Goal: Information Seeking & Learning: Check status

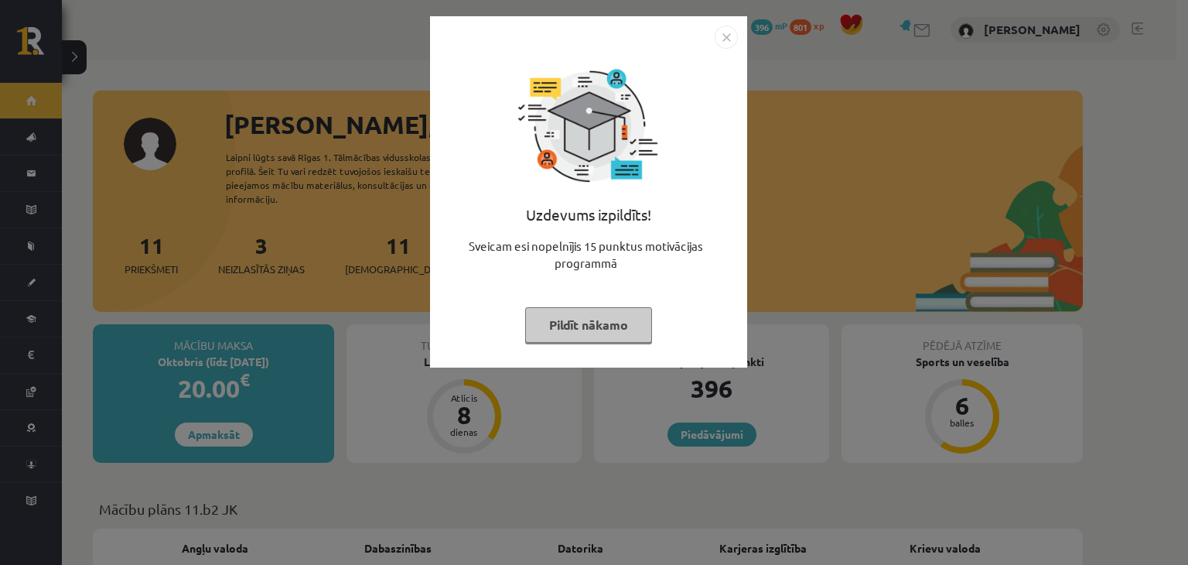
click at [734, 39] on img "Close" at bounding box center [726, 37] width 23 height 23
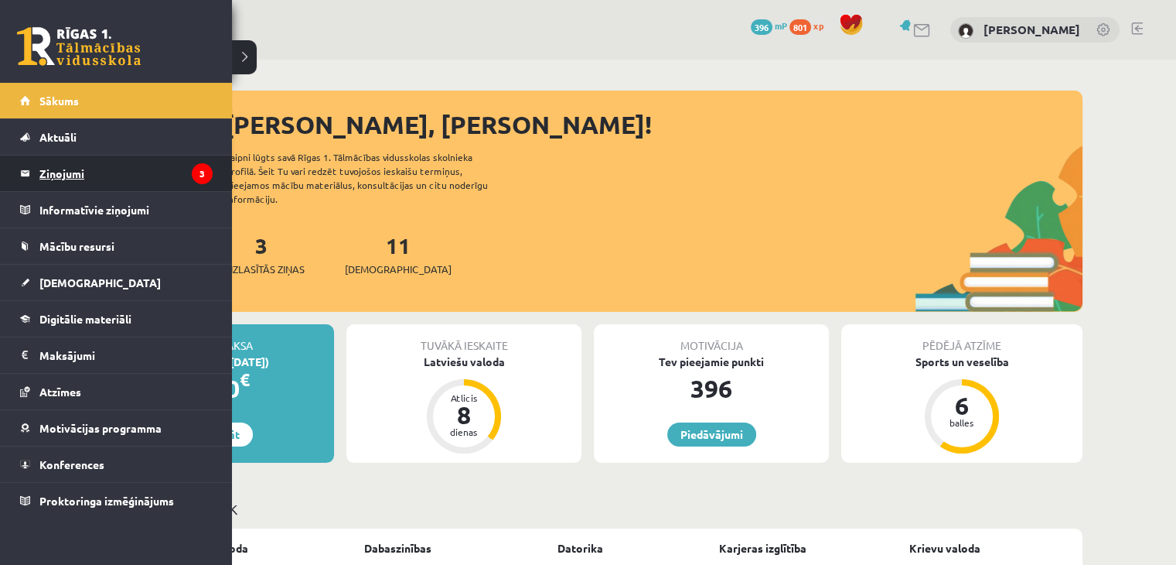
click at [50, 178] on legend "Ziņojumi 3" at bounding box center [125, 173] width 173 height 36
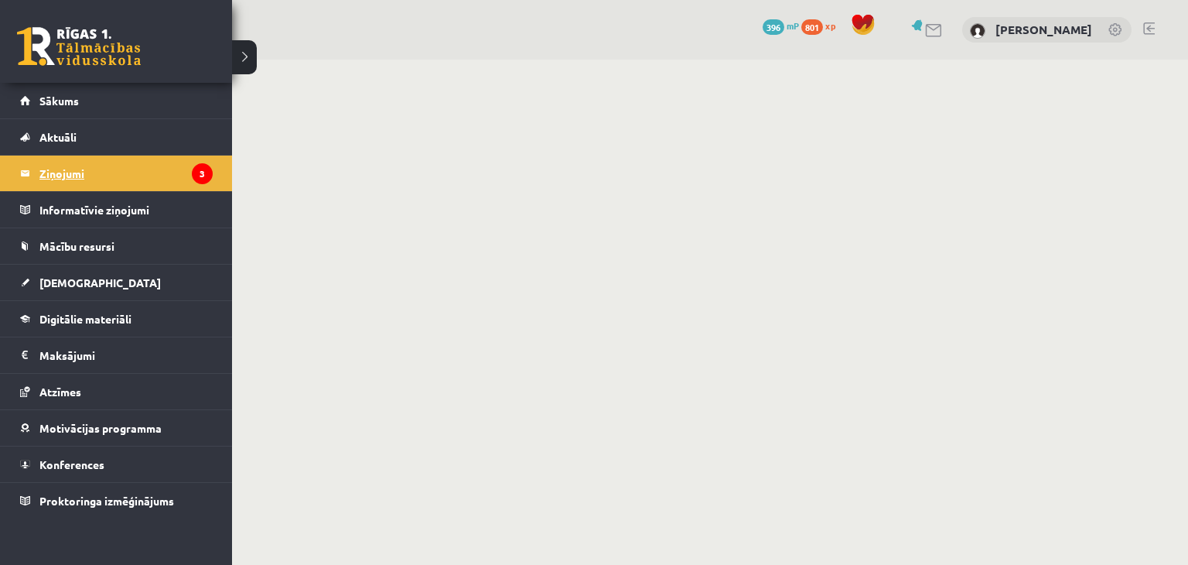
click at [50, 178] on legend "Ziņojumi 3" at bounding box center [125, 173] width 173 height 36
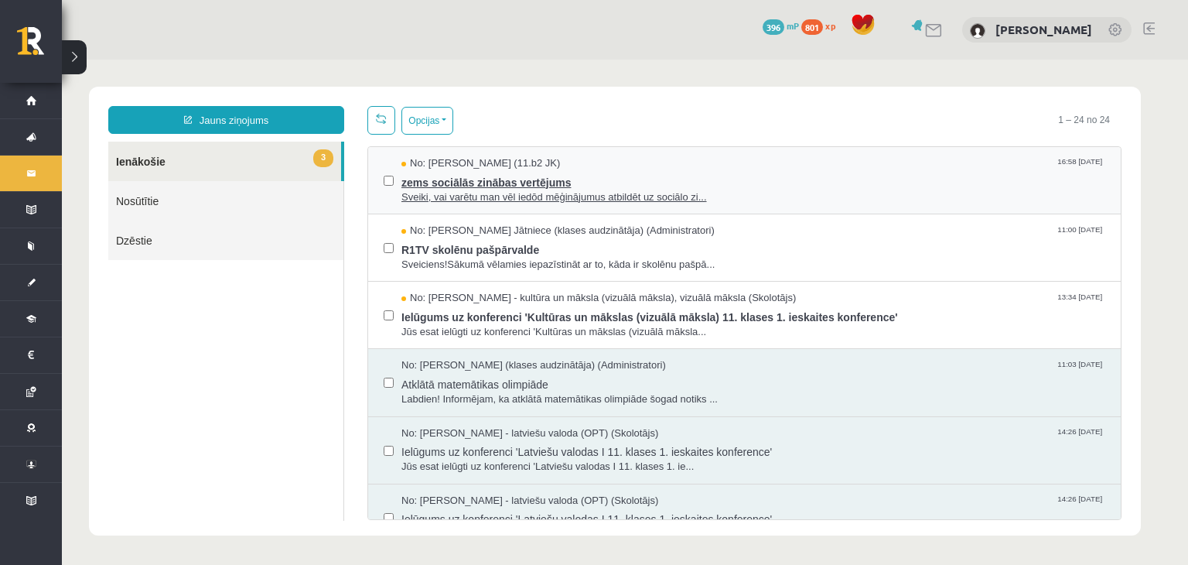
click at [616, 177] on span "zems sociālās zinābas vertējums" at bounding box center [753, 180] width 704 height 19
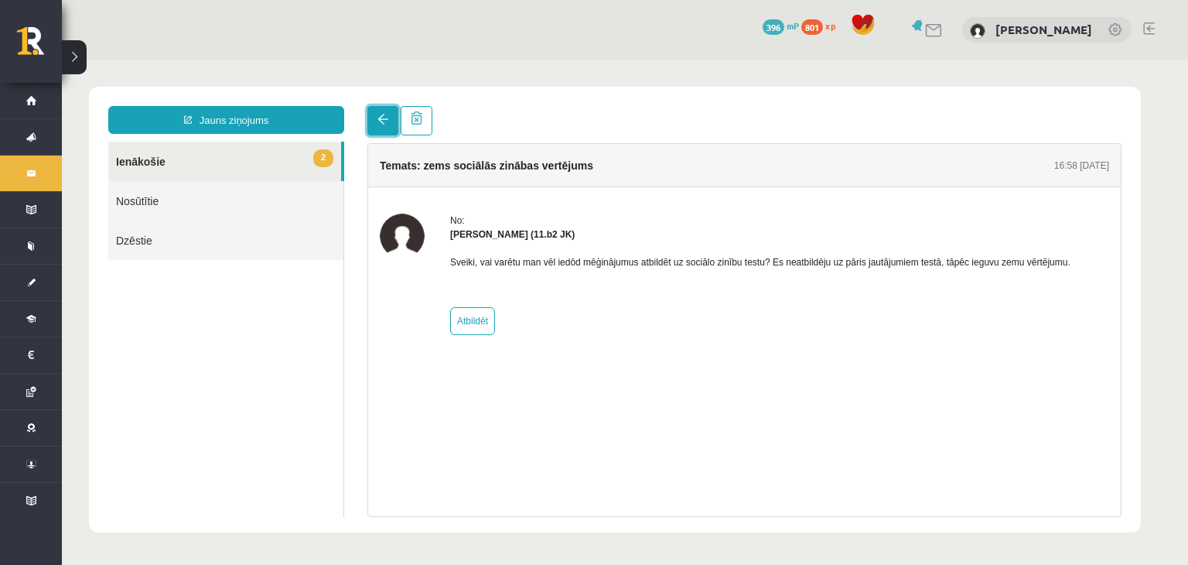
click at [384, 128] on link at bounding box center [382, 120] width 31 height 29
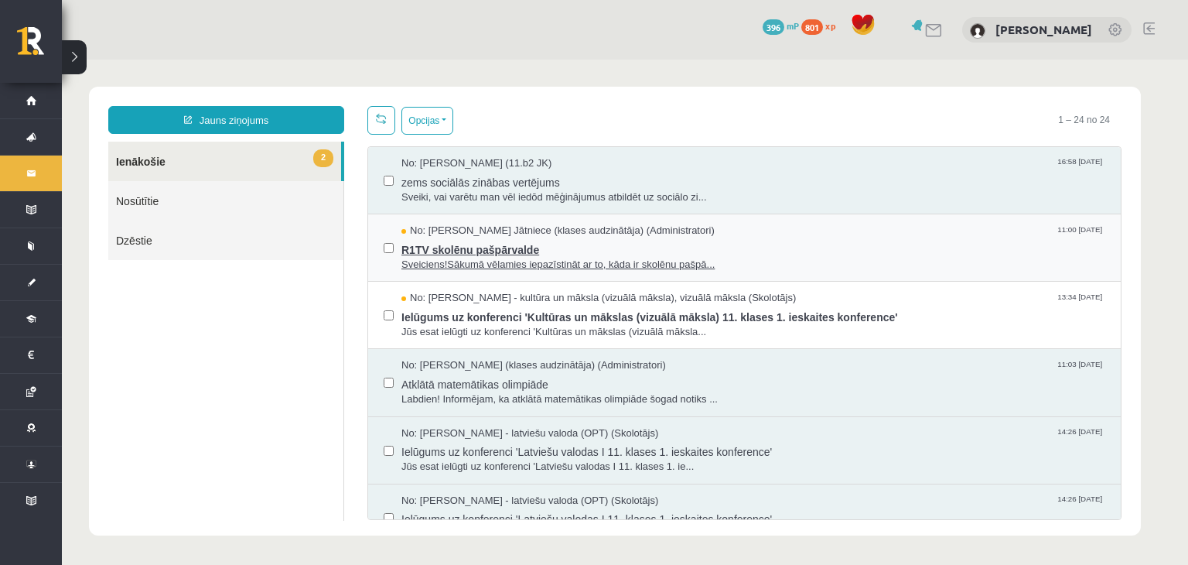
click at [531, 258] on span "Sveiciens!Sākumā vēlamies iepazīstināt ar to, kāda ir skolēnu pašpā..." at bounding box center [753, 265] width 704 height 15
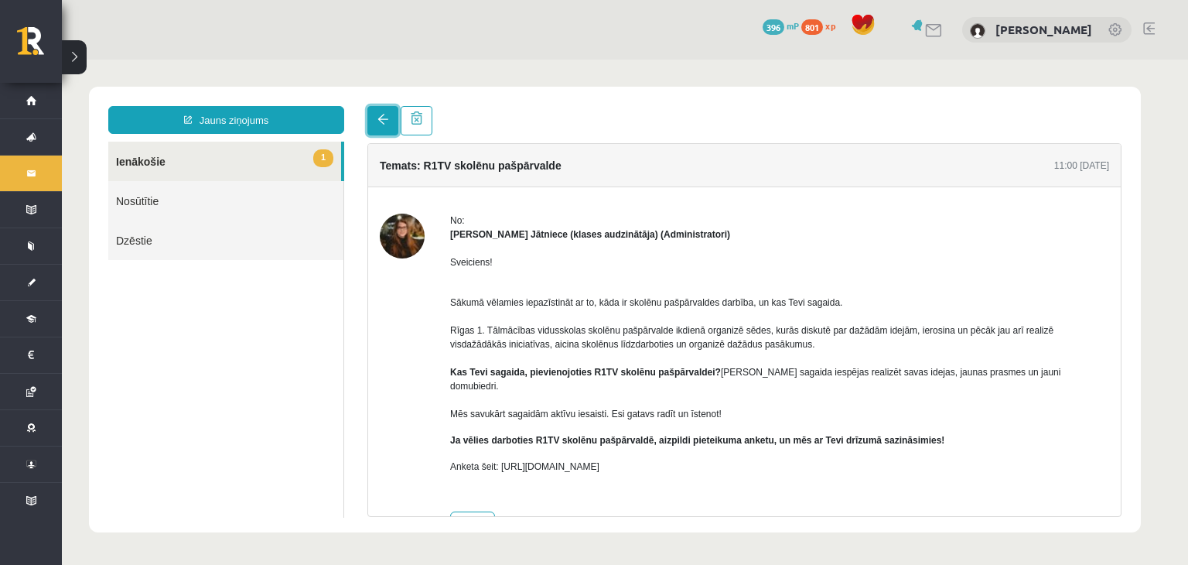
click at [380, 119] on span at bounding box center [382, 119] width 11 height 11
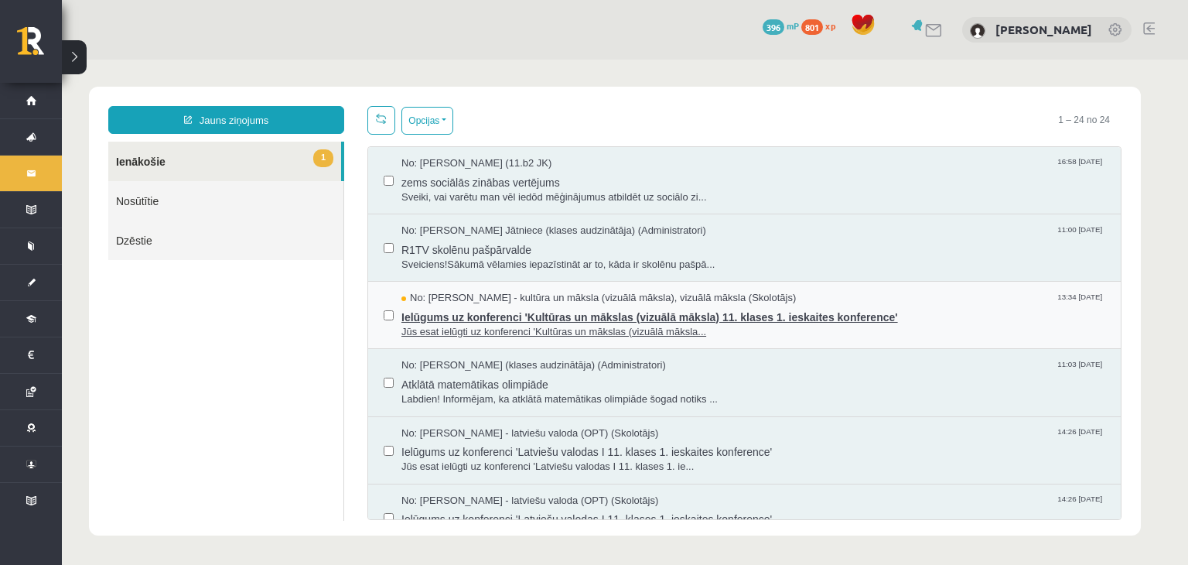
click at [456, 329] on span "Jūs esat ielūgti uz konferenci 'Kultūras un mākslas (vizuālā māksla..." at bounding box center [753, 332] width 704 height 15
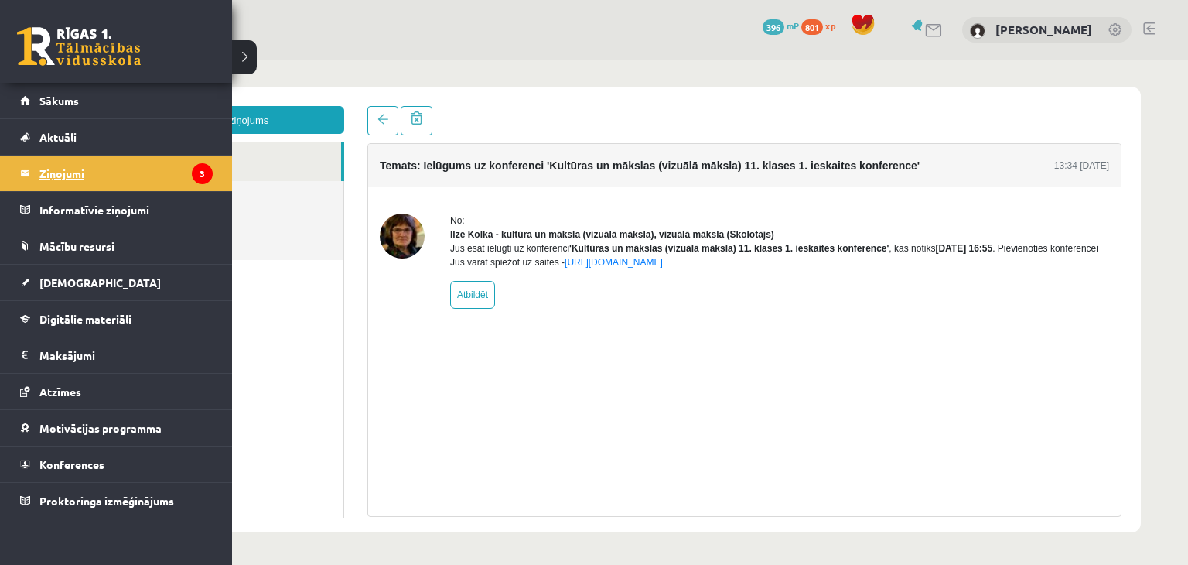
click at [59, 171] on legend "Ziņojumi 3" at bounding box center [125, 173] width 173 height 36
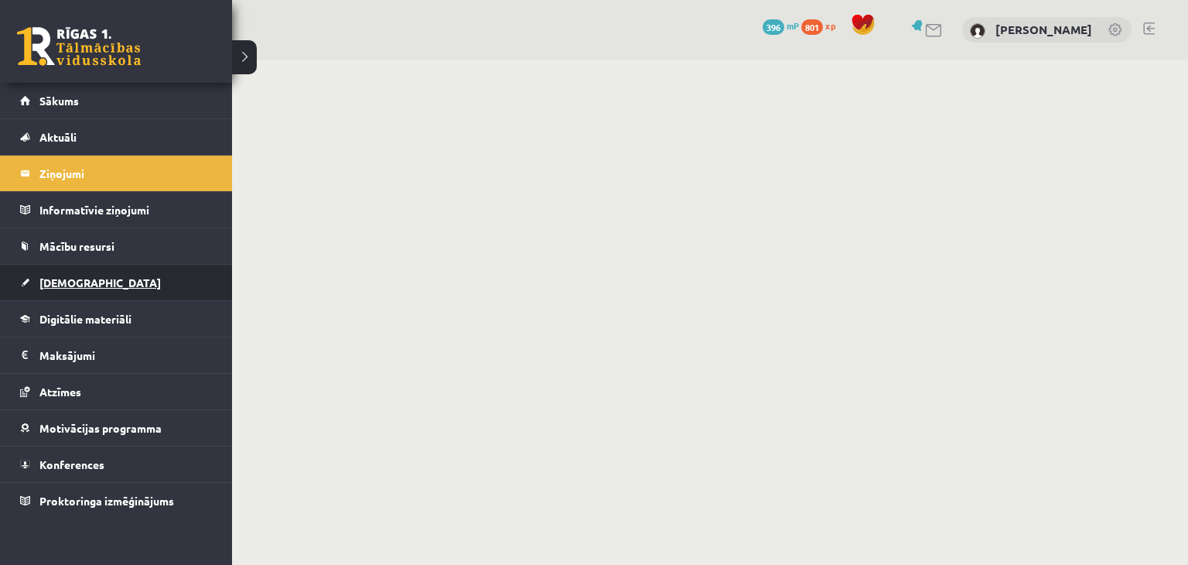
click at [87, 280] on link "[DEMOGRAPHIC_DATA]" at bounding box center [116, 282] width 193 height 36
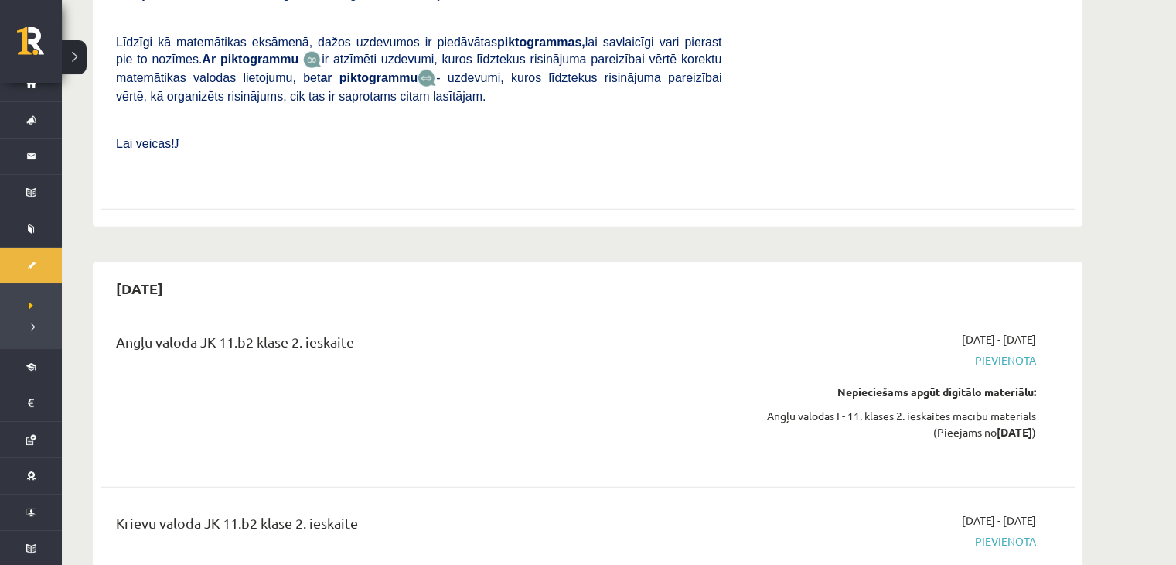
scroll to position [3690, 0]
